Goal: Information Seeking & Learning: Check status

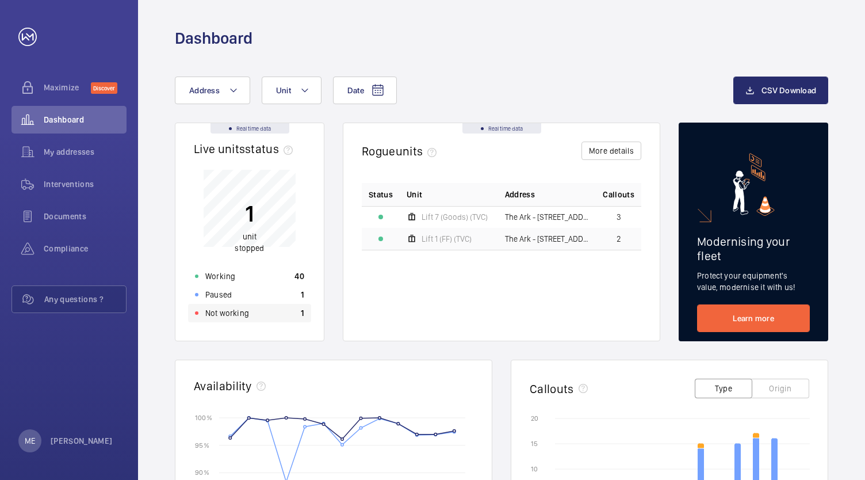
click at [303, 316] on p "1" at bounding box center [302, 313] width 3 height 12
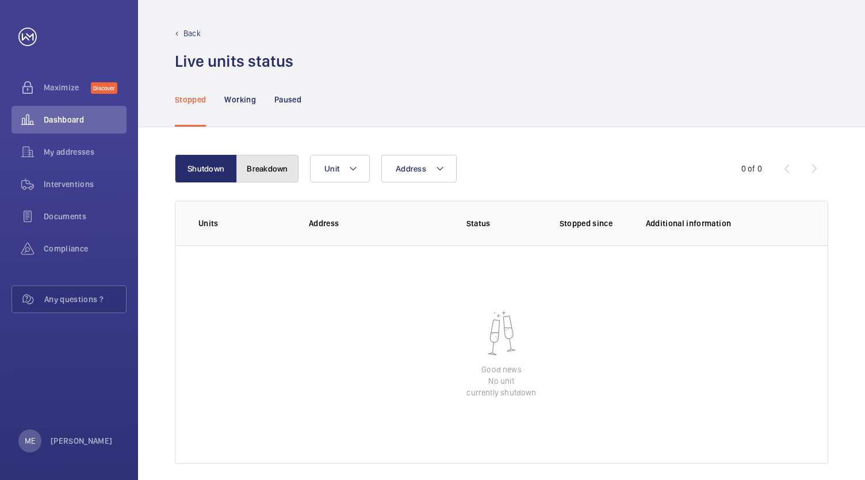
click at [264, 181] on button "Breakdown" at bounding box center [267, 169] width 62 height 28
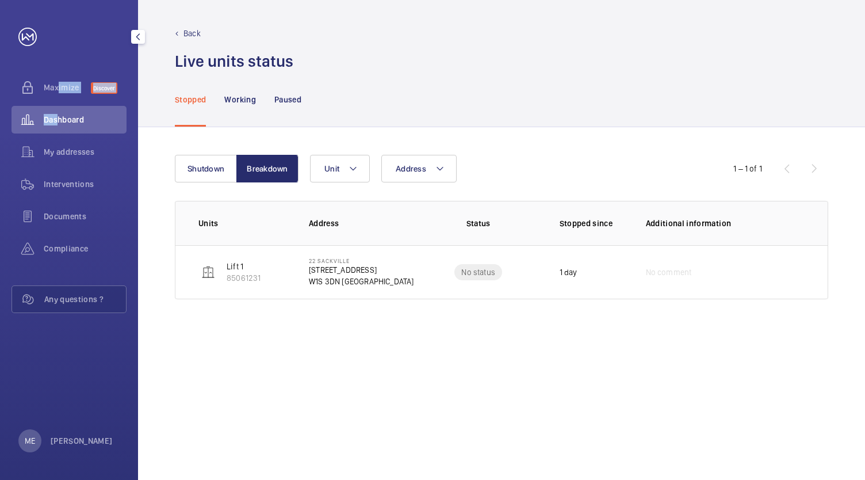
drag, startPoint x: 53, startPoint y: 85, endPoint x: 53, endPoint y: 110, distance: 24.7
click at [53, 110] on nav "Maximize Discover Dashboard My addresses Interventions Documents Compliance Any…" at bounding box center [69, 196] width 115 height 244
click at [53, 110] on div "Dashboard" at bounding box center [69, 120] width 115 height 28
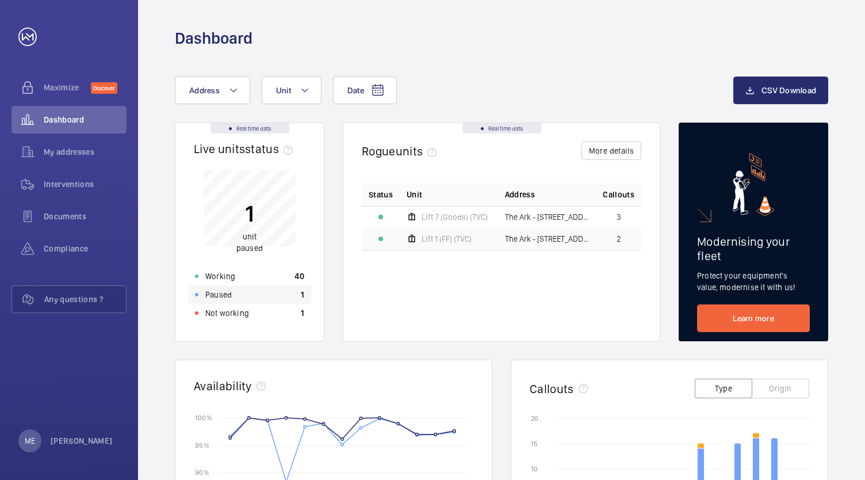
click at [282, 286] on div "Paused 1" at bounding box center [249, 294] width 123 height 18
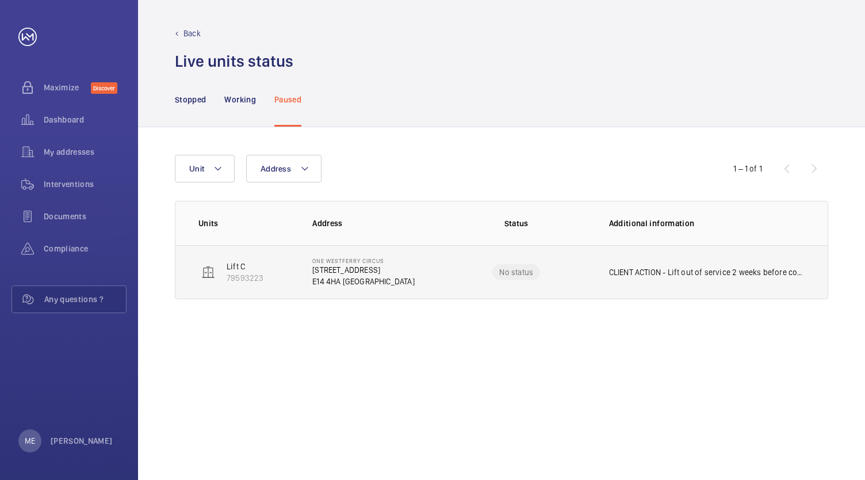
click at [701, 273] on p "CLIENT ACTION - Lift out of service 2 weeks before contract starting. Client ch…" at bounding box center [707, 272] width 196 height 12
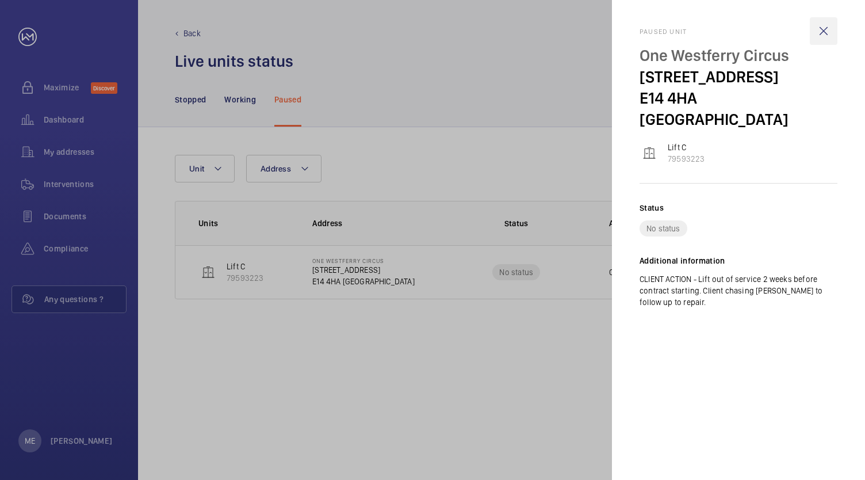
click at [833, 32] on wm-front-icon-button at bounding box center [824, 31] width 28 height 28
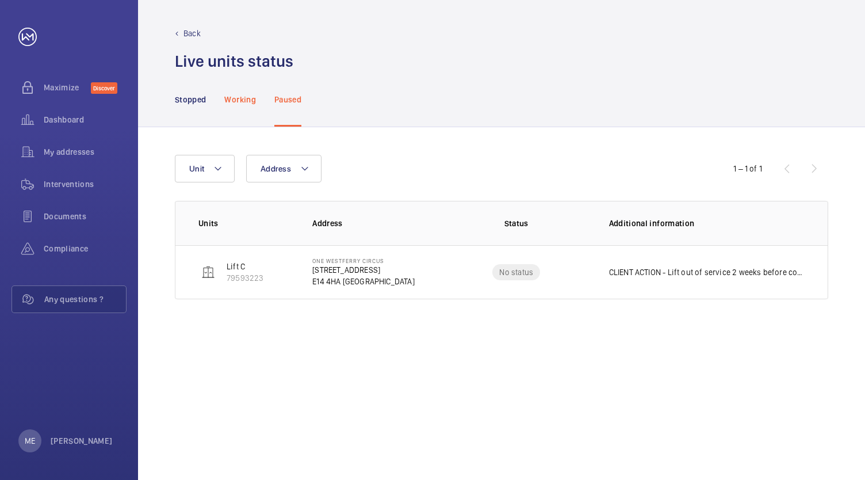
click at [254, 112] on div "Working" at bounding box center [239, 99] width 31 height 55
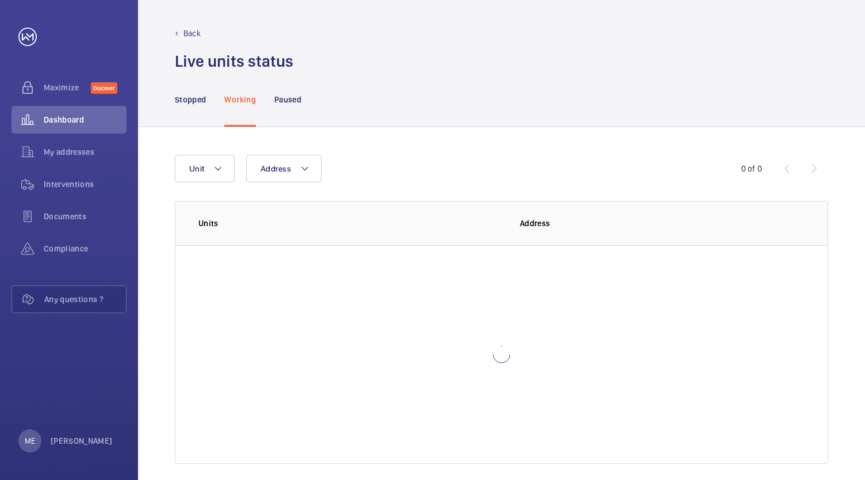
click at [173, 106] on div "Stopped Working Paused" at bounding box center [501, 99] width 727 height 55
click at [189, 111] on div "Stopped" at bounding box center [190, 99] width 31 height 55
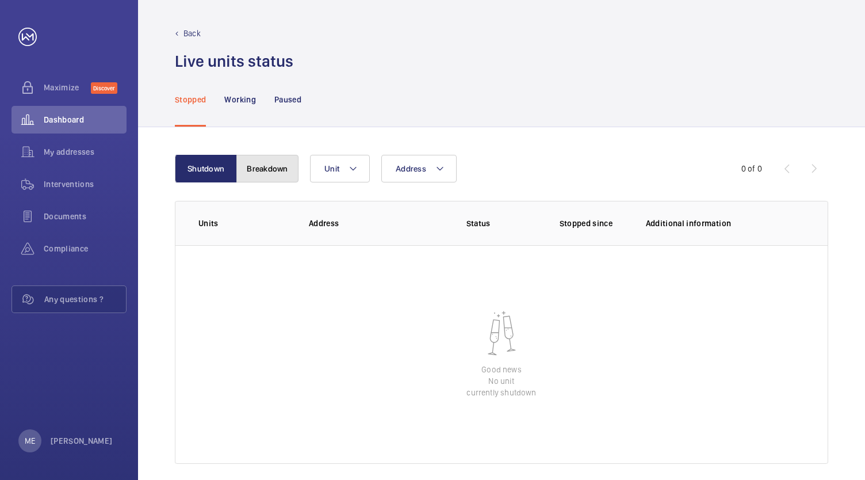
click at [272, 170] on button "Breakdown" at bounding box center [267, 169] width 62 height 28
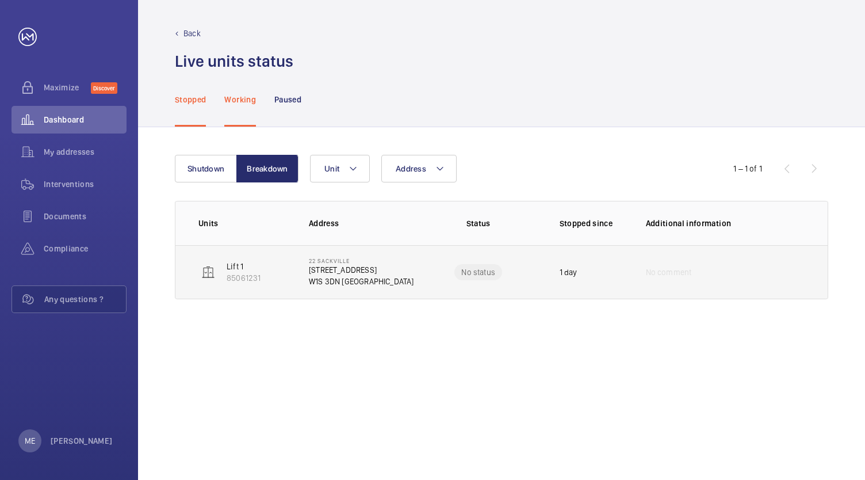
click at [351, 279] on p "W1S 3DN [GEOGRAPHIC_DATA]" at bounding box center [361, 282] width 105 height 12
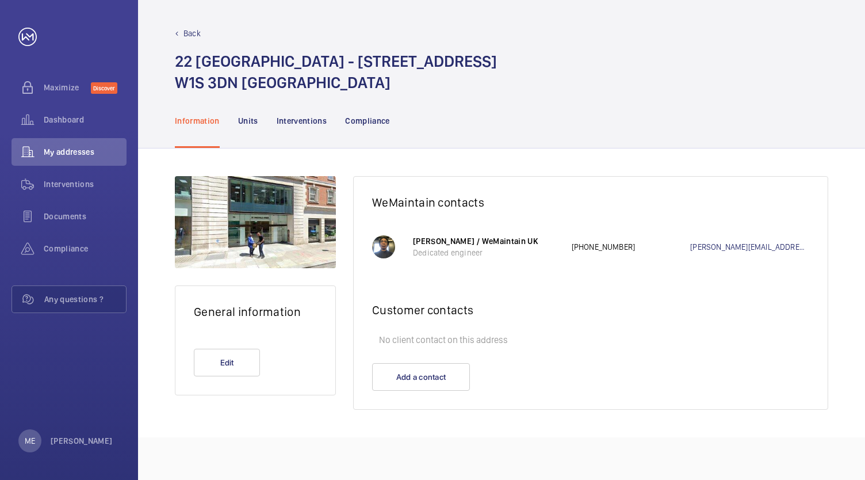
click at [189, 41] on div "Back 22 [GEOGRAPHIC_DATA] - [STREET_ADDRESS]" at bounding box center [501, 61] width 653 height 66
click at [188, 40] on div "Back 22 [GEOGRAPHIC_DATA] - [STREET_ADDRESS]" at bounding box center [501, 61] width 653 height 66
click at [180, 34] on div "Back" at bounding box center [501, 34] width 653 height 12
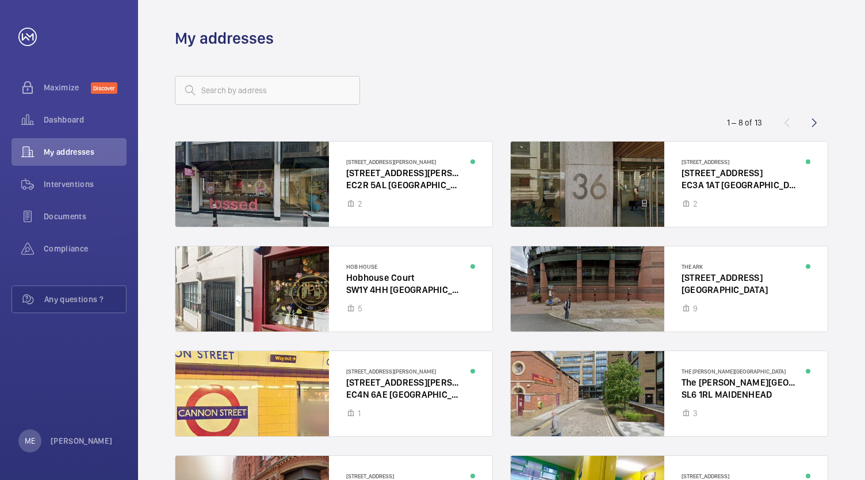
click at [334, 138] on wm-front-async-data-loader "[STREET_ADDRESS][PERSON_NAME] [STREET_ADDRESS][PERSON_NAME] [GEOGRAPHIC_DATA][S…" at bounding box center [501, 350] width 653 height 442
click at [79, 109] on div "Dashboard" at bounding box center [69, 120] width 115 height 28
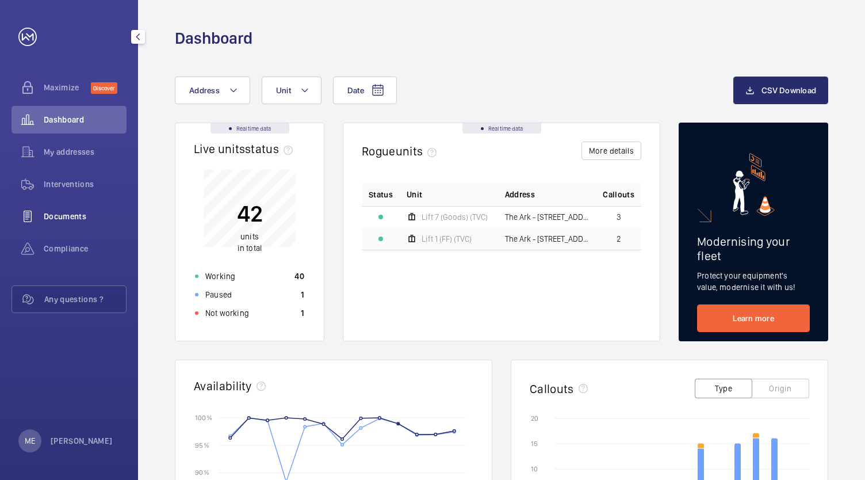
click at [66, 205] on div "Documents" at bounding box center [69, 216] width 115 height 28
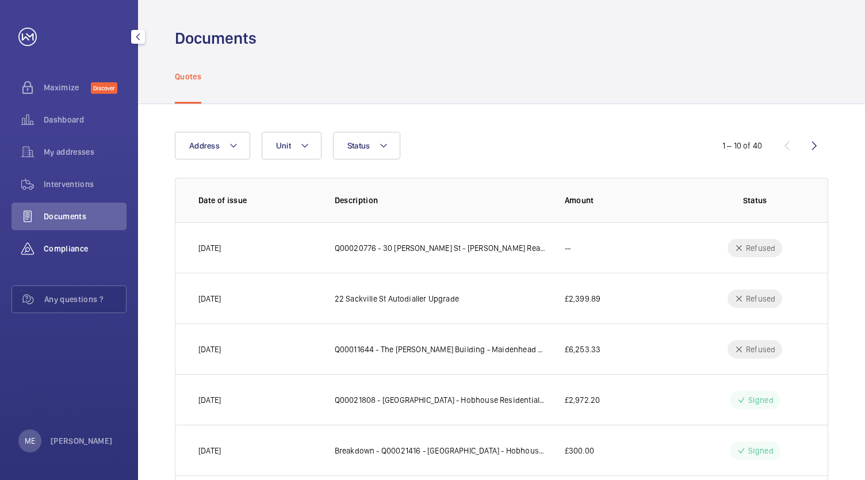
click at [54, 240] on div "Compliance" at bounding box center [69, 249] width 115 height 28
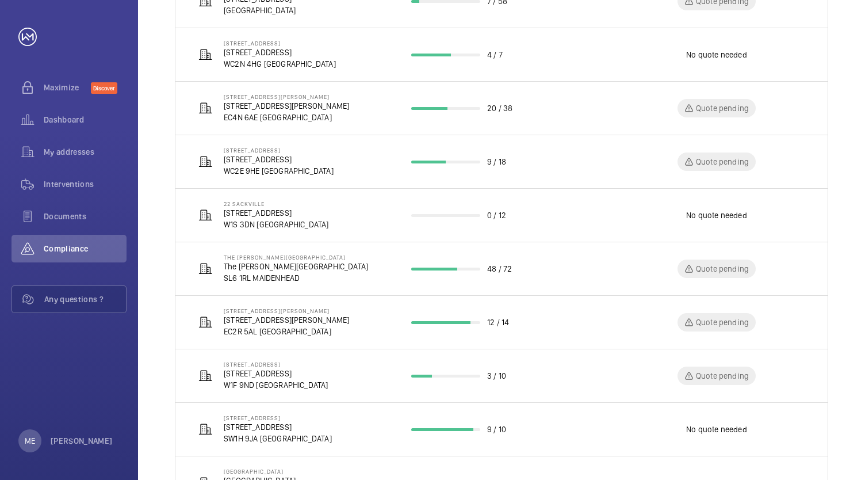
scroll to position [248, 0]
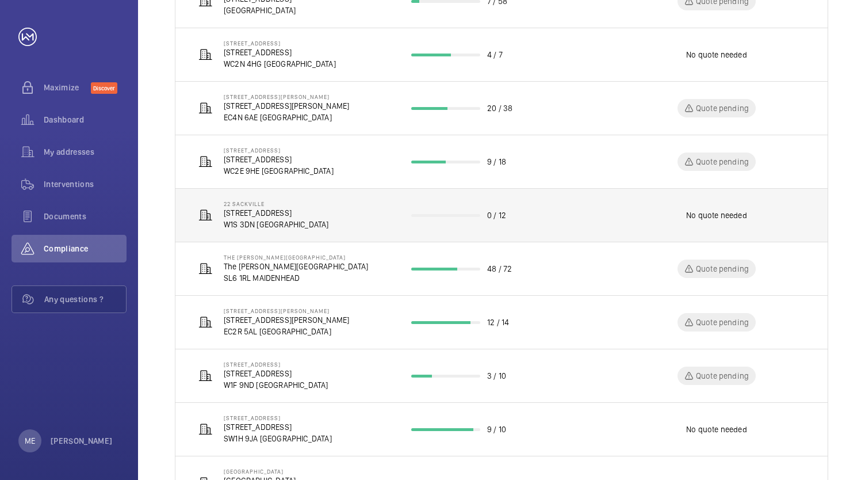
click at [308, 228] on td "22 Sackville [STREET_ADDRESS]" at bounding box center [283, 214] width 217 height 53
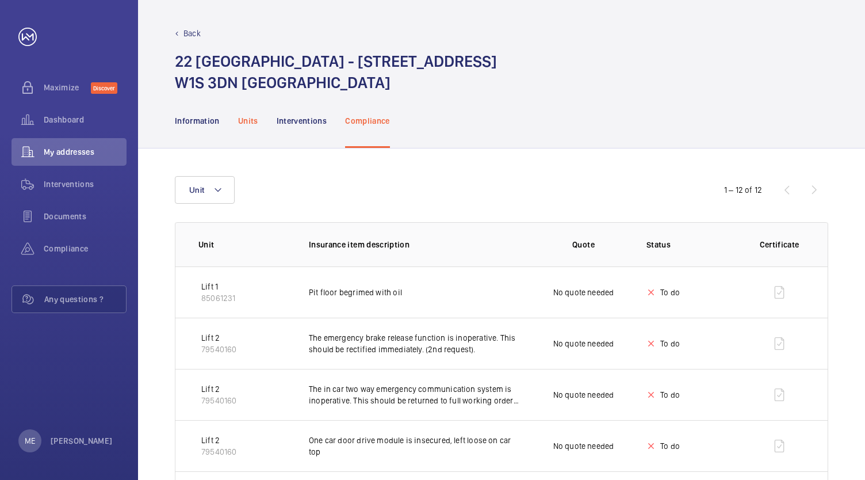
click at [251, 137] on div "Units" at bounding box center [248, 120] width 20 height 55
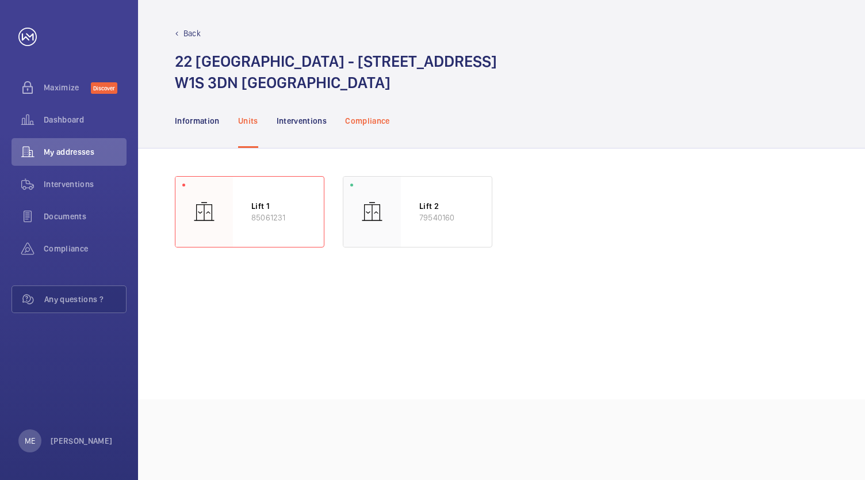
click at [367, 123] on p "Compliance" at bounding box center [367, 121] width 45 height 12
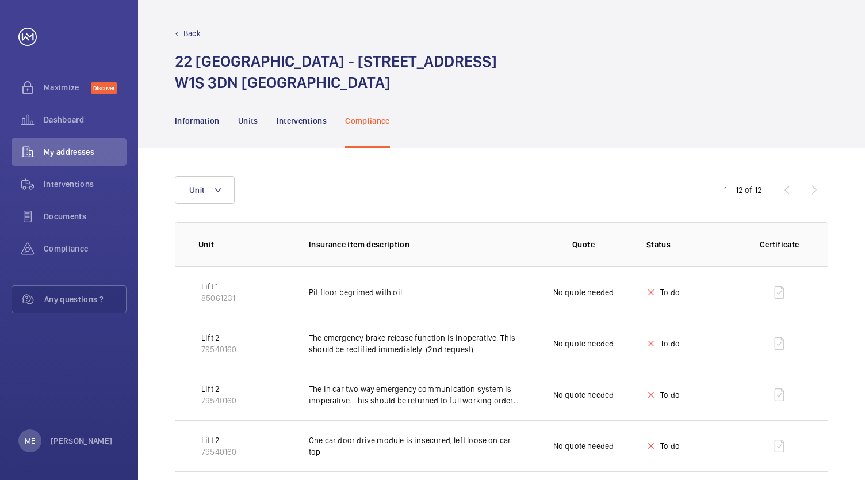
click at [474, 108] on div "Information Units Interventions Compliance" at bounding box center [501, 120] width 653 height 55
click at [189, 31] on p "Back" at bounding box center [191, 34] width 17 height 12
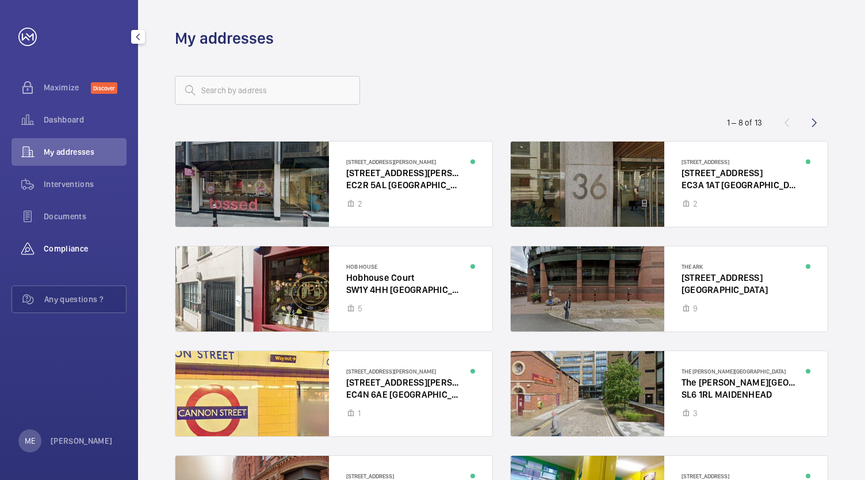
click at [37, 257] on wm-front-icon-button at bounding box center [28, 249] width 32 height 28
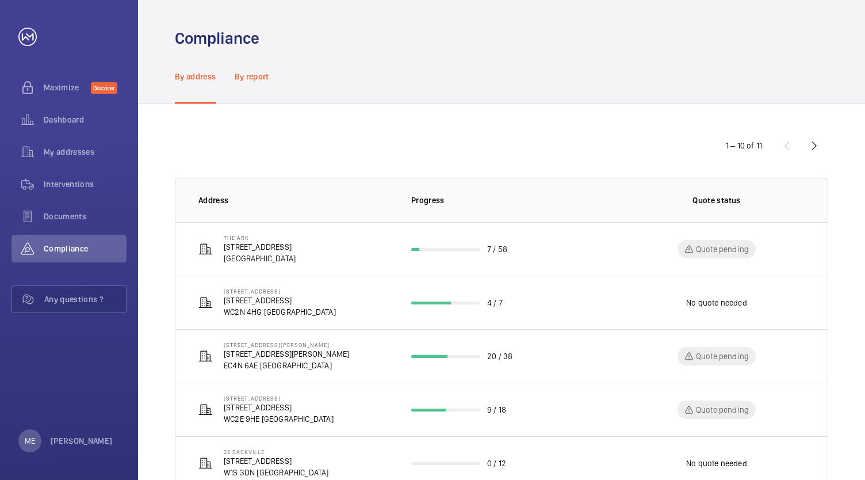
click at [249, 74] on p "By report" at bounding box center [252, 77] width 35 height 12
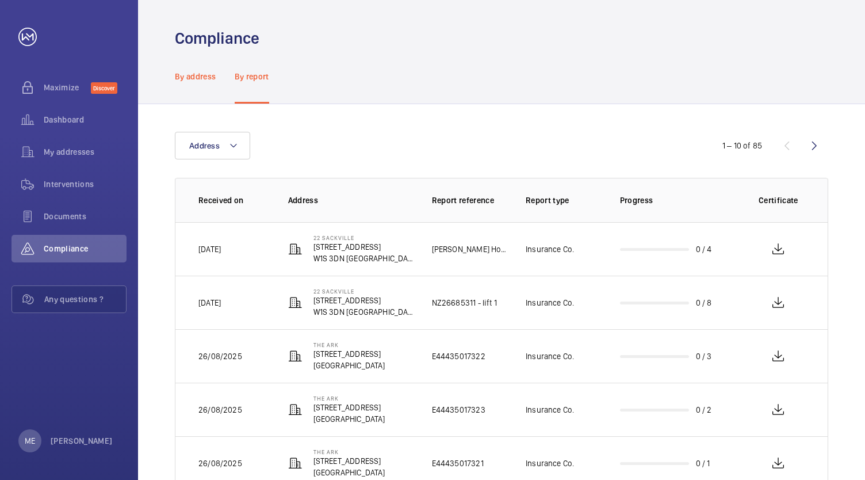
click at [190, 73] on p "By address" at bounding box center [195, 77] width 41 height 12
